Goal: Check status

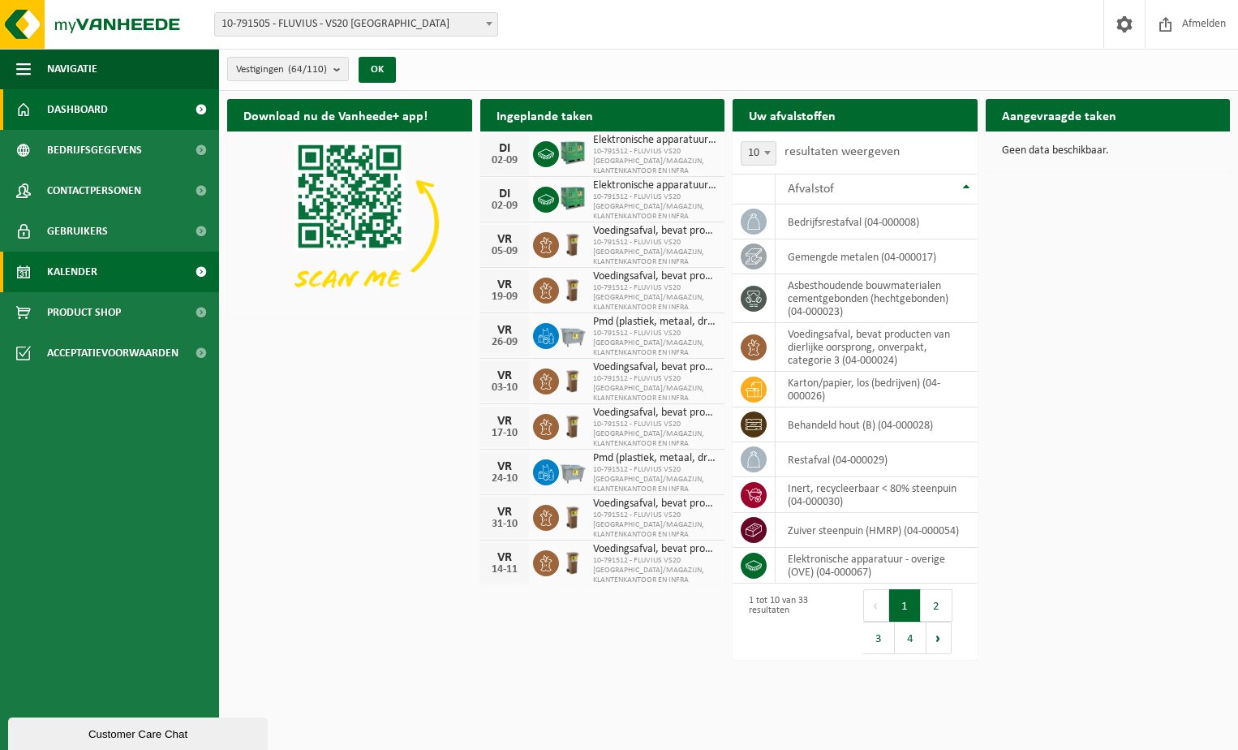
click at [70, 269] on span "Kalender" at bounding box center [72, 271] width 50 height 41
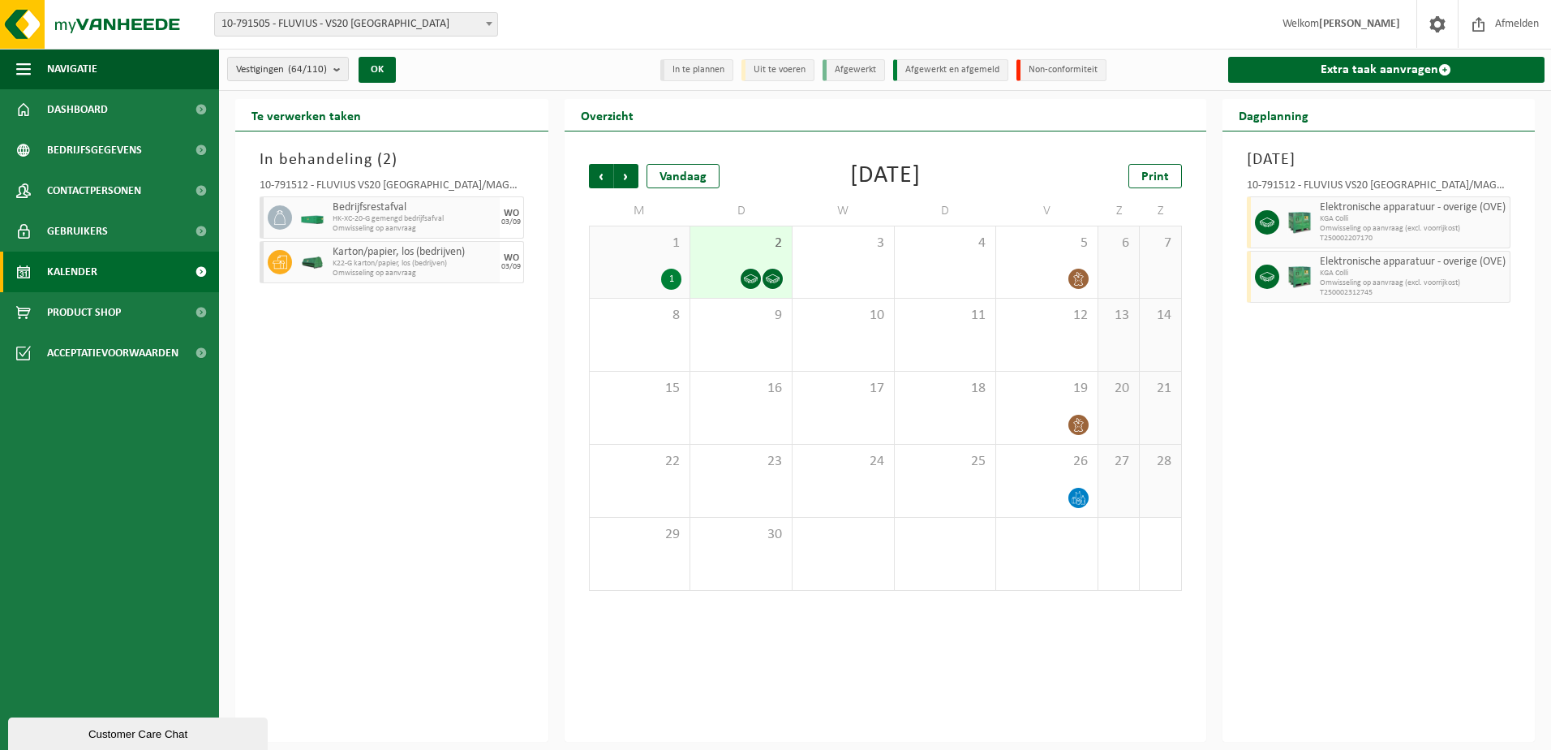
click at [752, 276] on icon at bounding box center [751, 279] width 14 height 14
click at [669, 276] on div "1" at bounding box center [671, 279] width 20 height 21
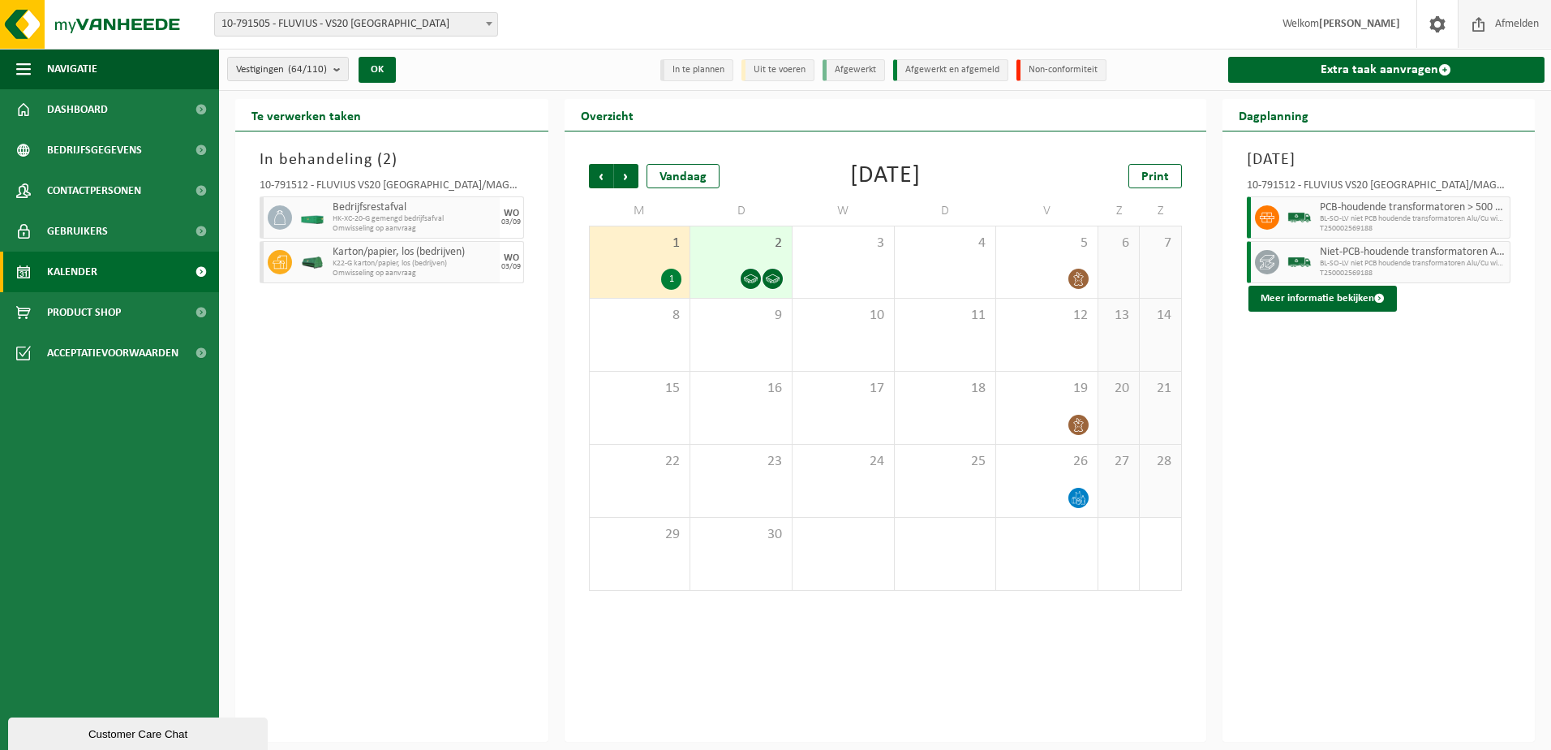
click at [1237, 25] on span "Afmelden" at bounding box center [1517, 24] width 52 height 48
